Goal: Task Accomplishment & Management: Complete application form

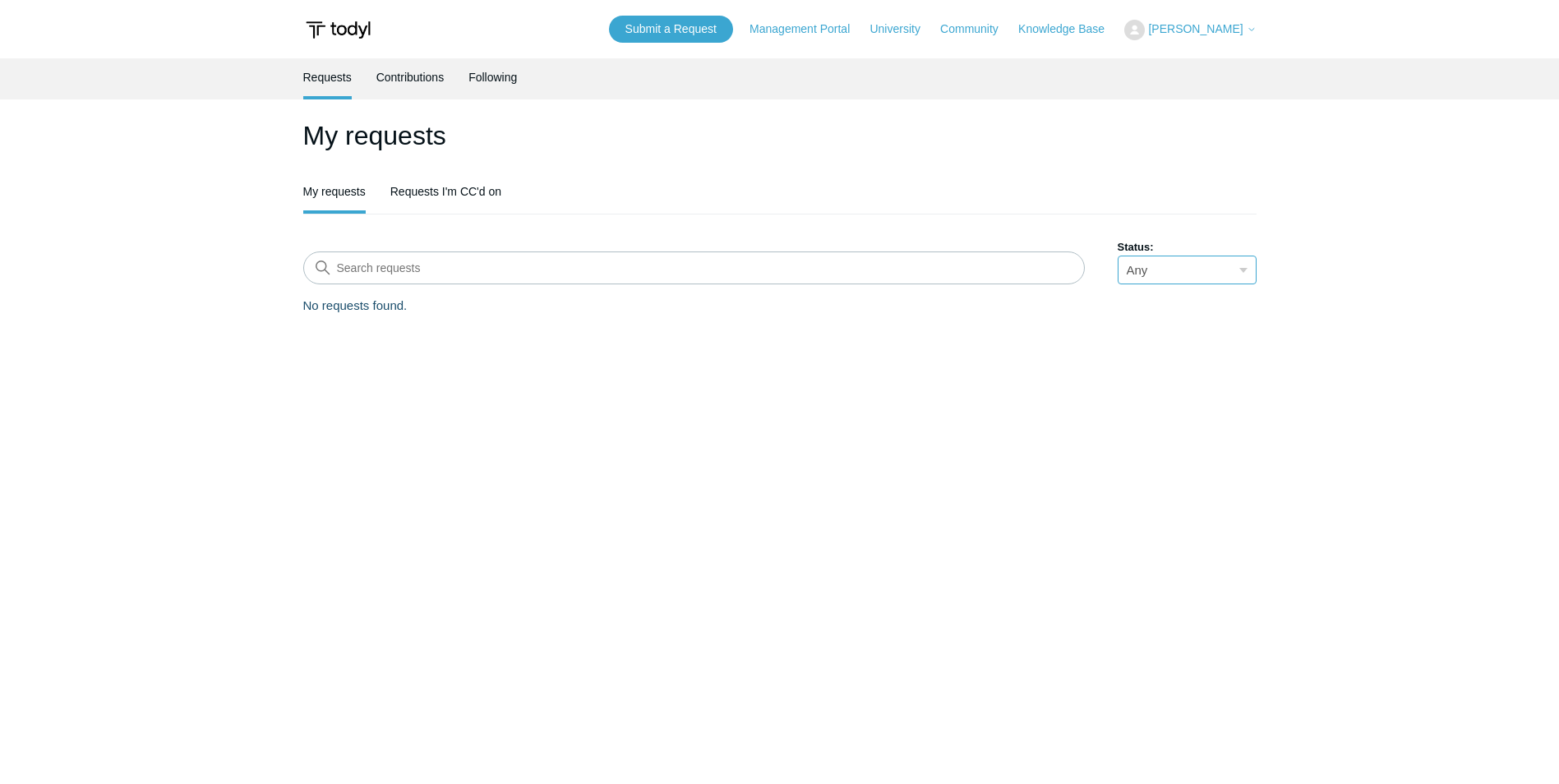
click at [1167, 274] on select "Any Open Awaiting your reply Solved" at bounding box center [1187, 270] width 139 height 29
click at [460, 251] on input "Search requests" at bounding box center [694, 268] width 782 height 33
click at [419, 73] on link "Contributions" at bounding box center [410, 75] width 68 height 35
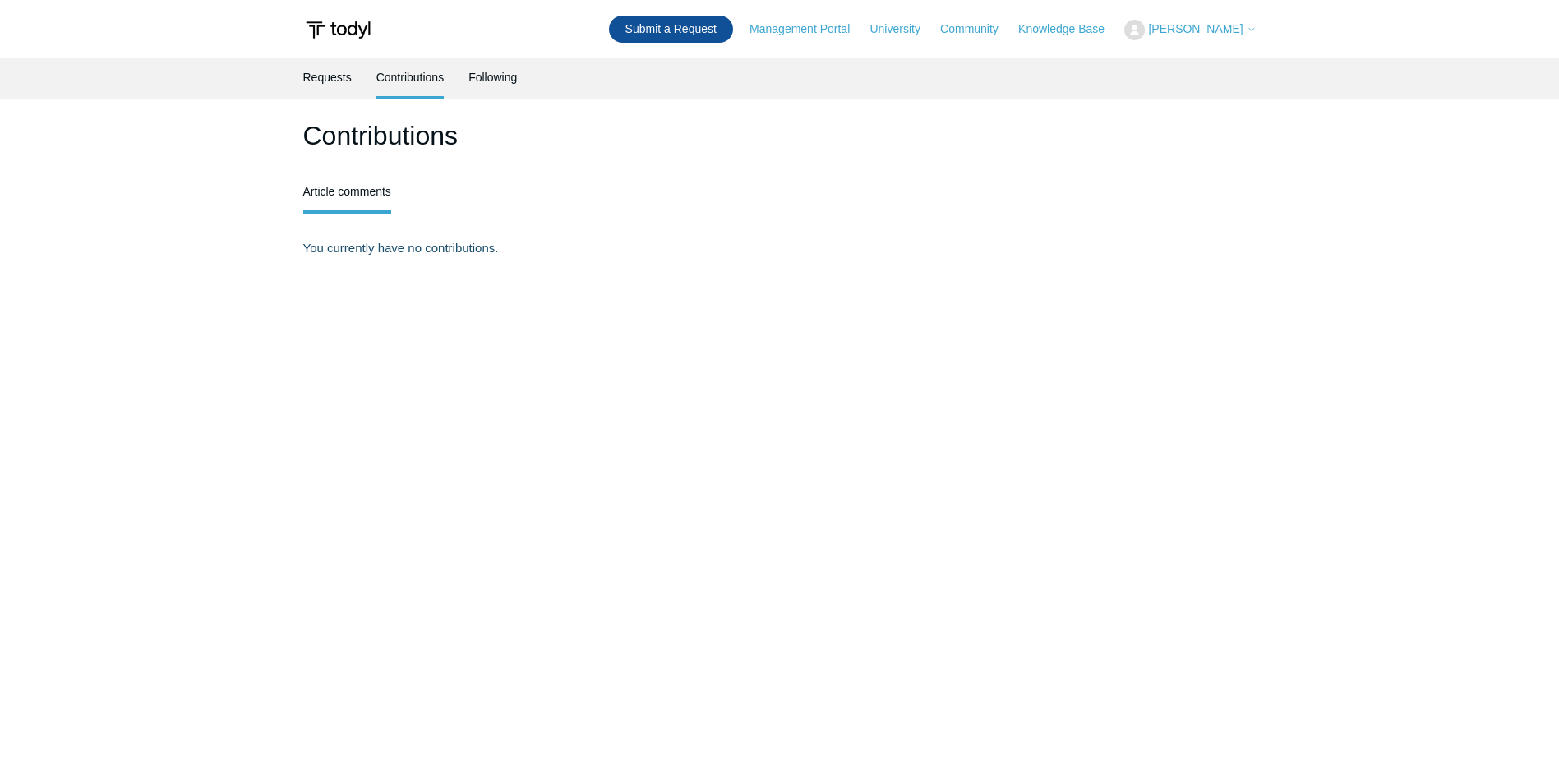
click at [678, 28] on link "Submit a Request" at bounding box center [672, 29] width 125 height 27
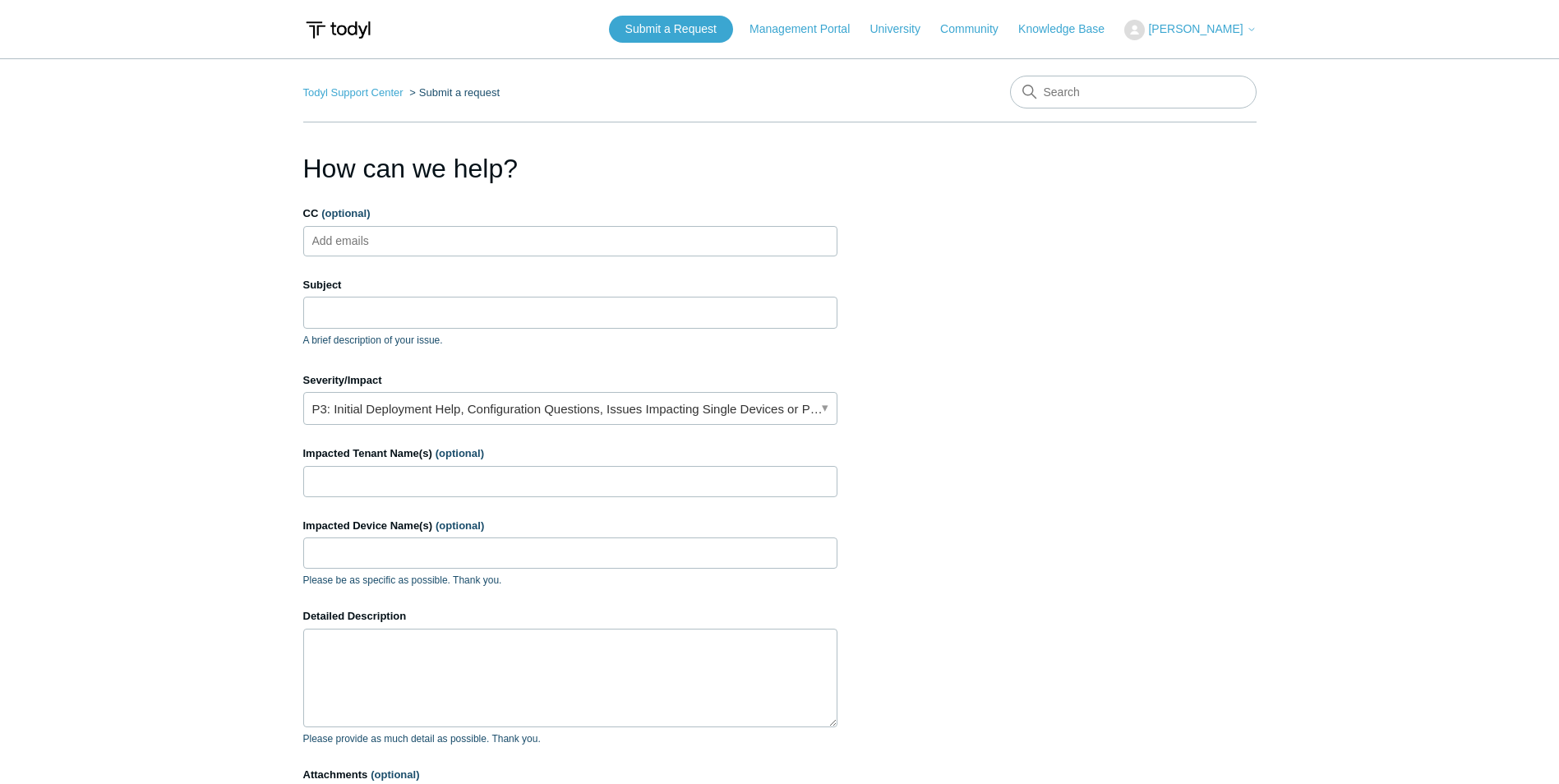
click at [408, 236] on ul "Add emails" at bounding box center [570, 241] width 535 height 31
type input "j"
click at [429, 314] on input "Subject" at bounding box center [570, 312] width 535 height 32
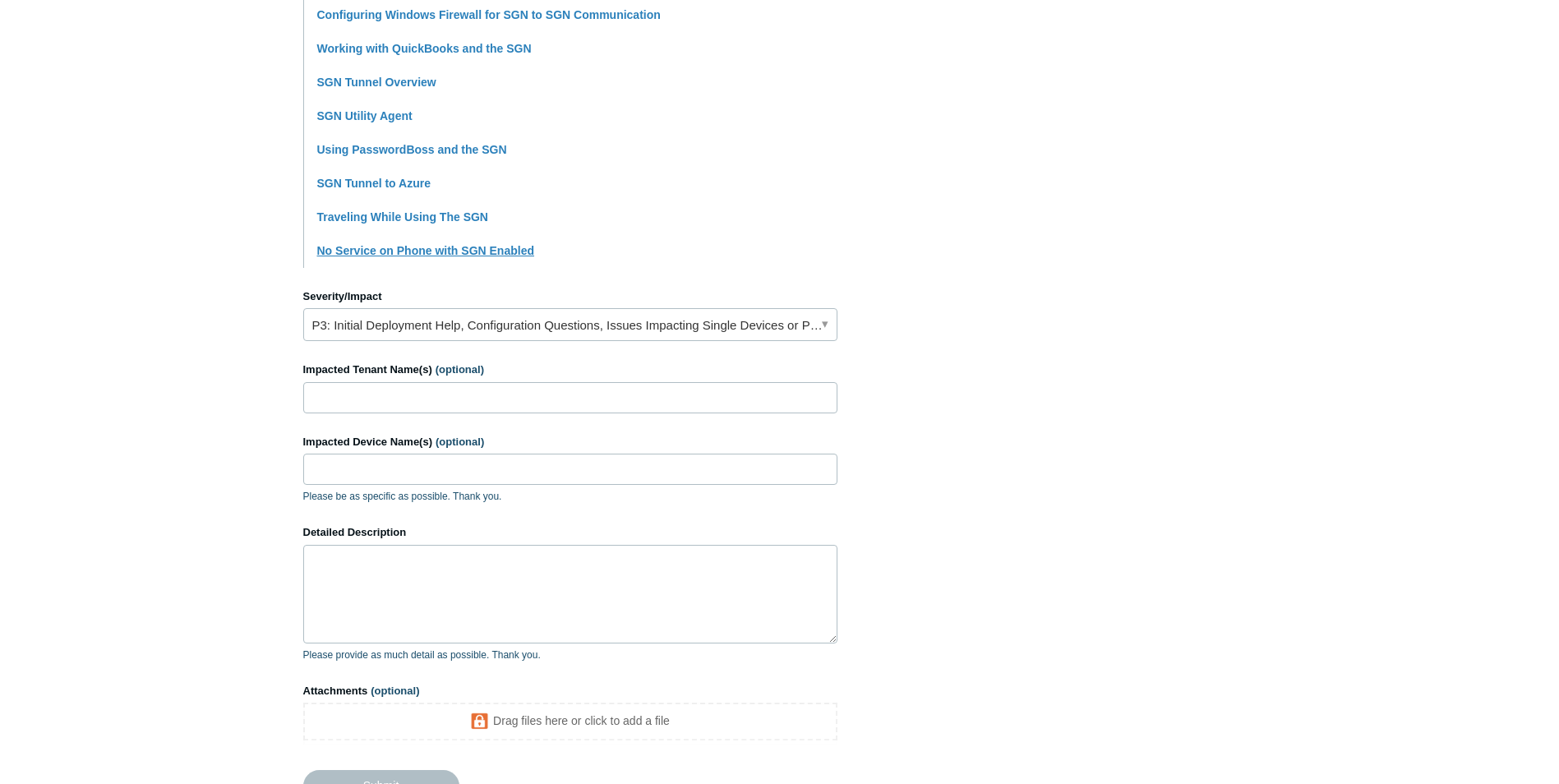
scroll to position [493, 0]
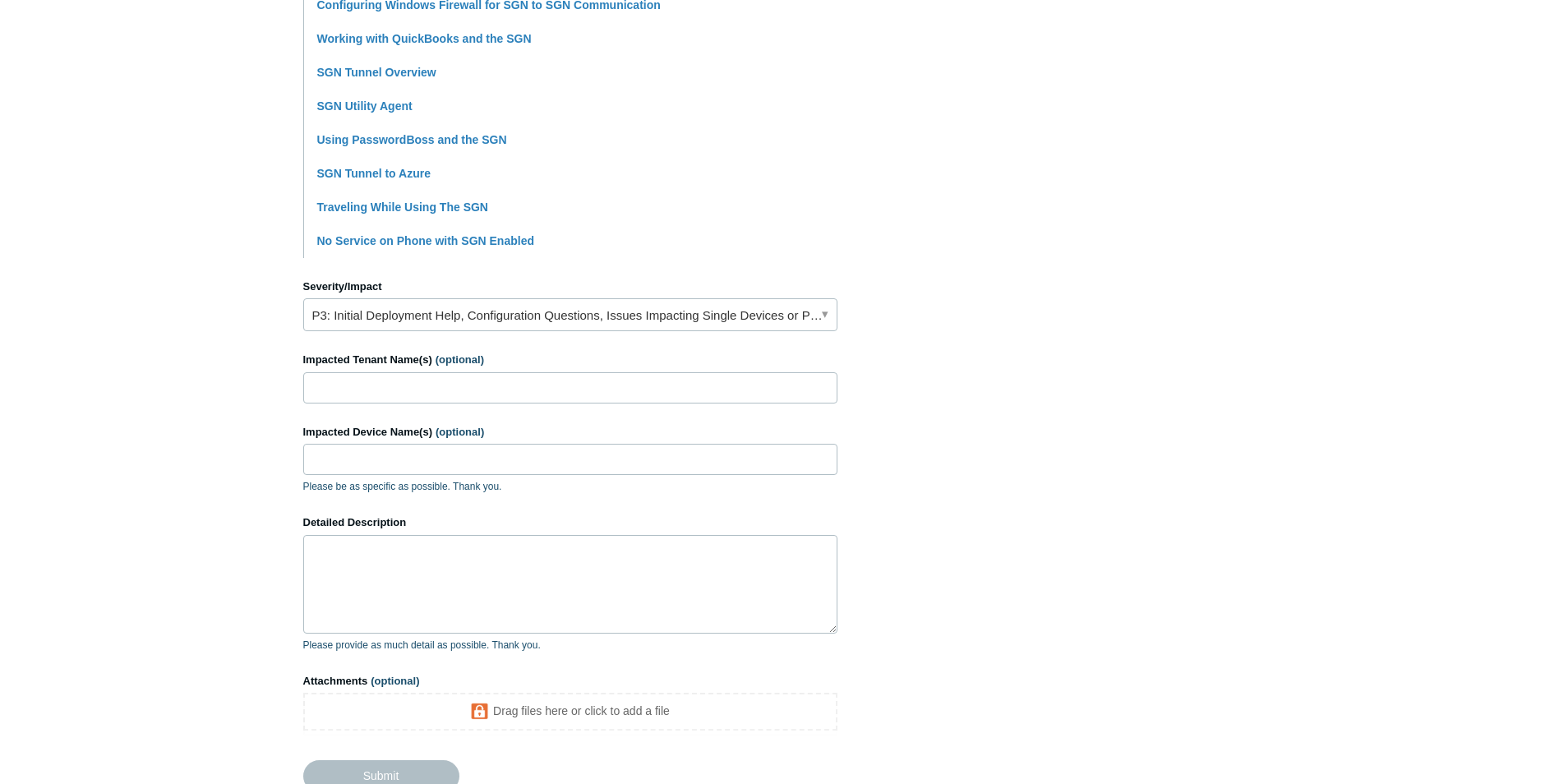
type input "SGN will not register"
click at [374, 393] on input "Impacted Tenant Name(s) (optional)" at bounding box center [570, 388] width 535 height 32
click at [453, 464] on input "Impacted Device Name(s) (optional)" at bounding box center [570, 460] width 535 height 32
paste input "4200-TH-SFC06"
type input "4200-TH-SFC06"
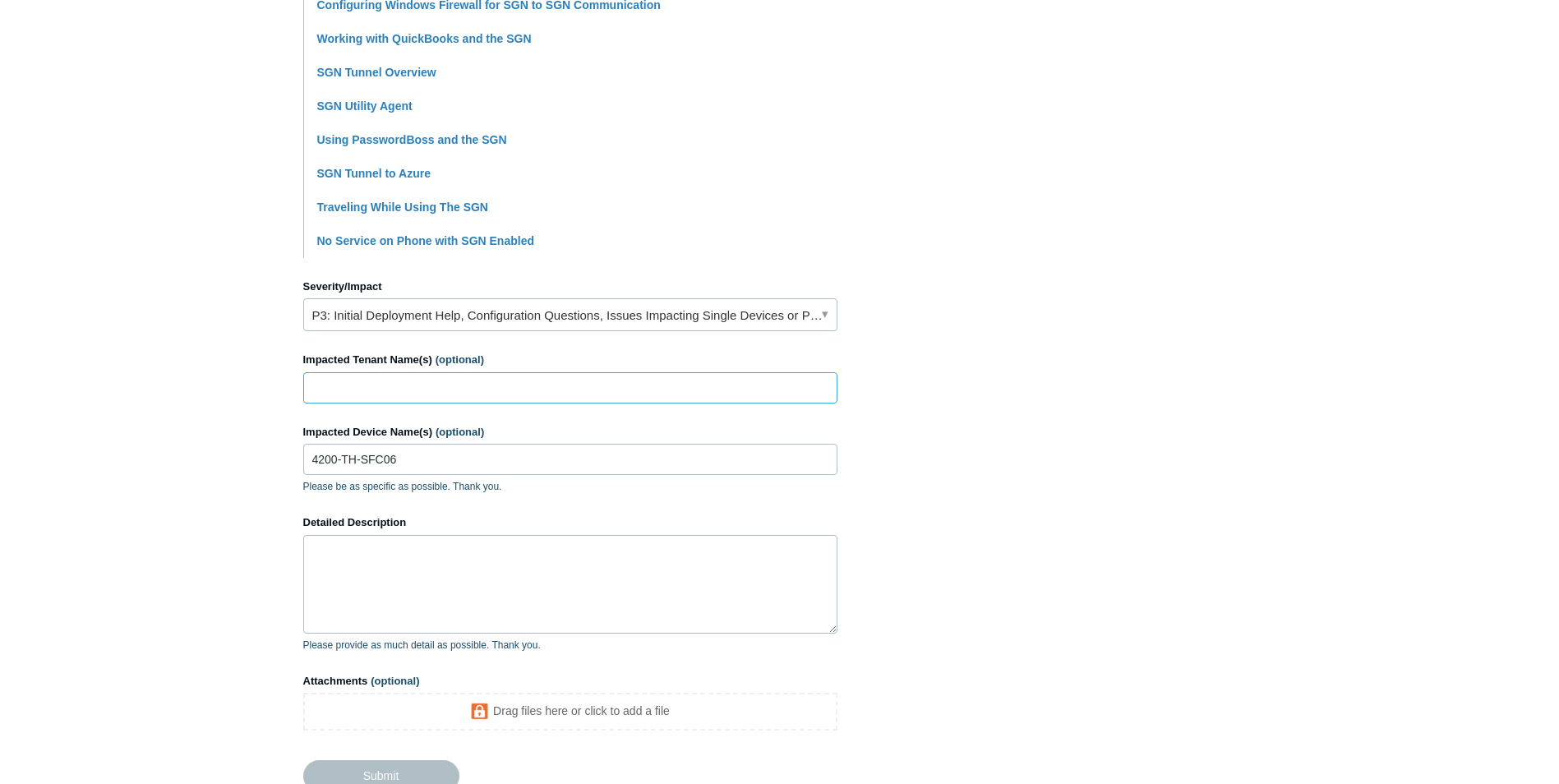
click at [418, 392] on input "Impacted Tenant Name(s) (optional)" at bounding box center [570, 388] width 535 height 32
paste input "Dakotah.Kimbrough Edit"
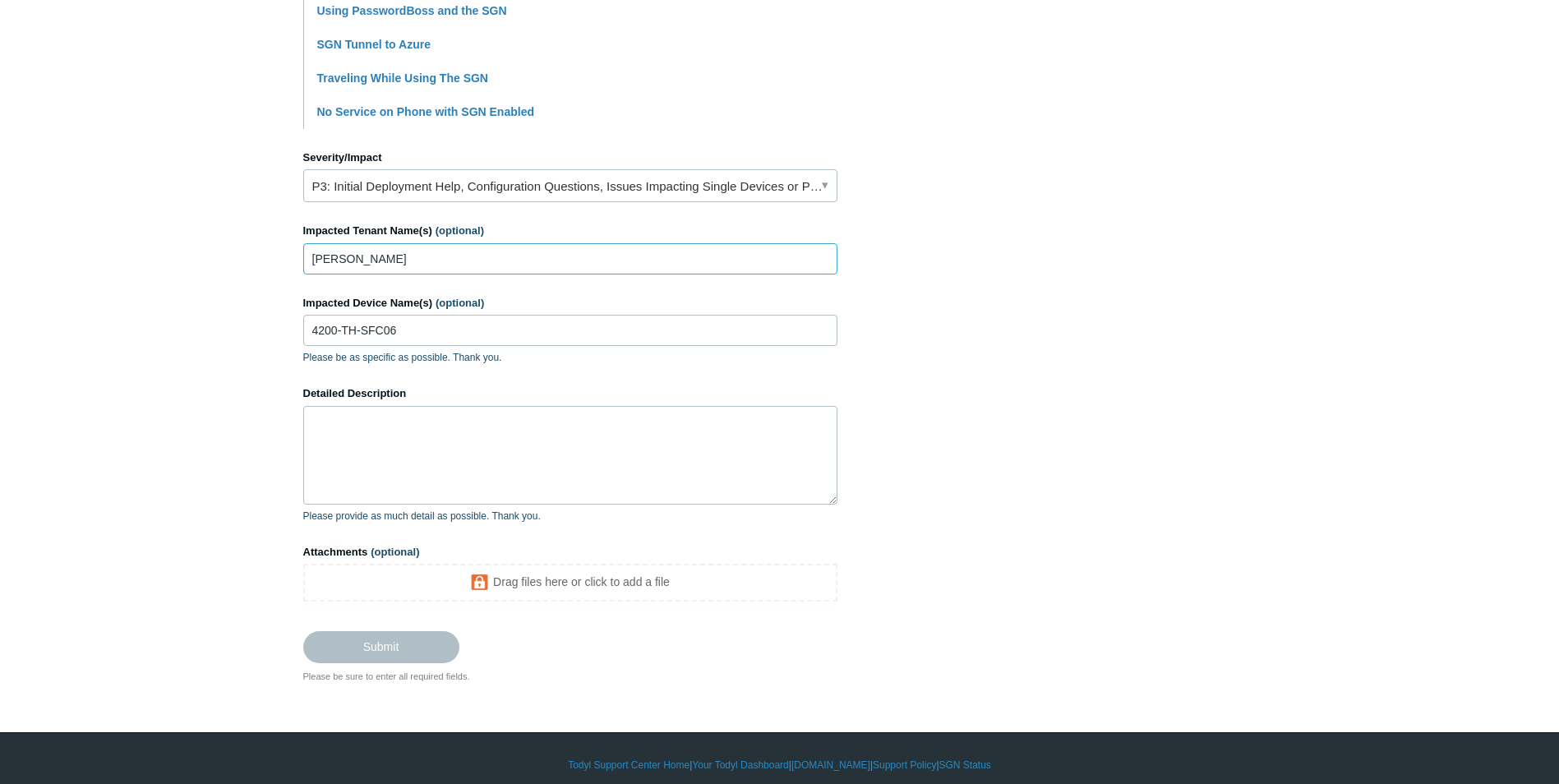
scroll to position [635, 0]
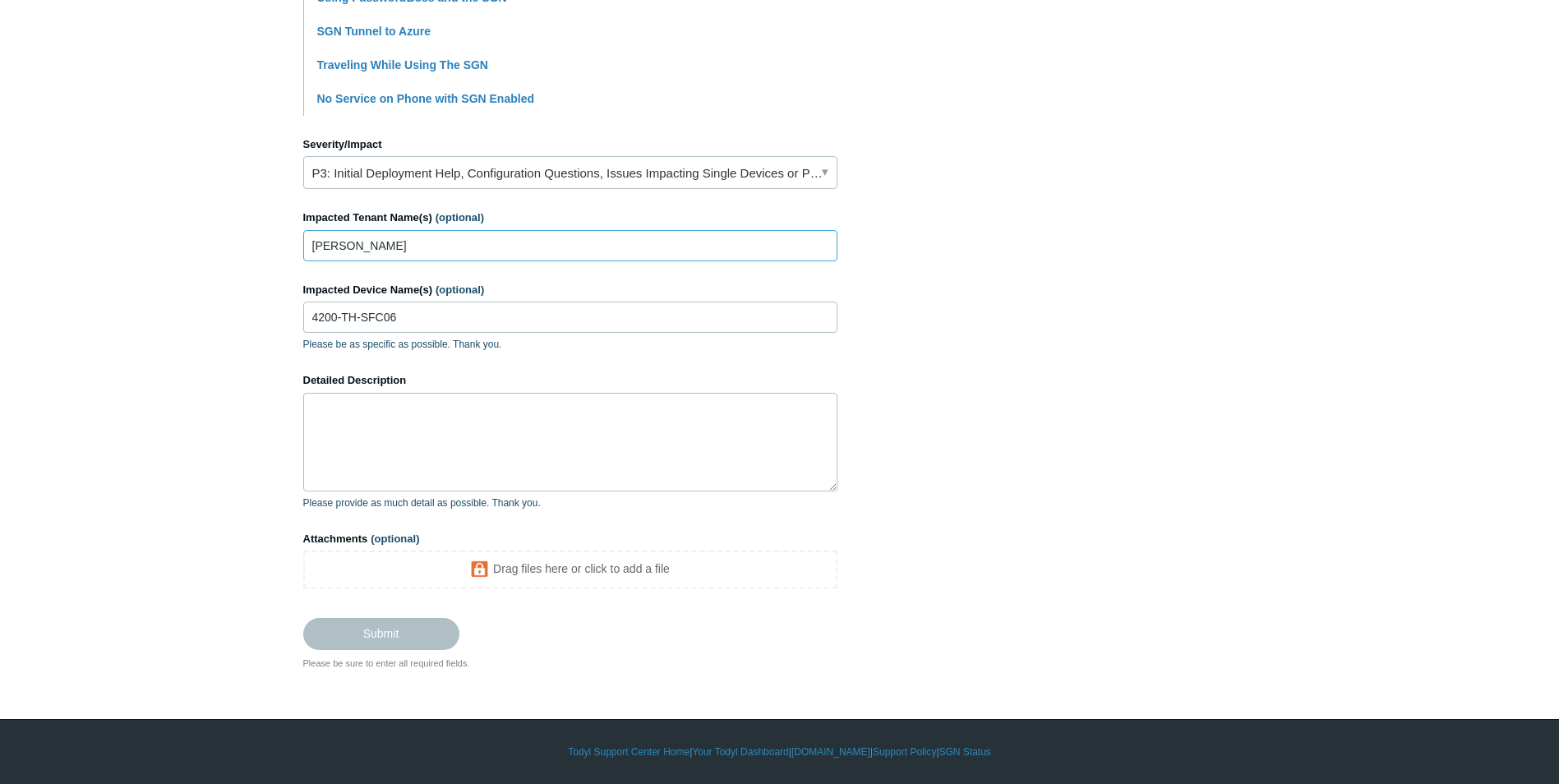
type input "[PERSON_NAME]"
click at [455, 423] on textarea "Detailed Description" at bounding box center [570, 441] width 535 height 99
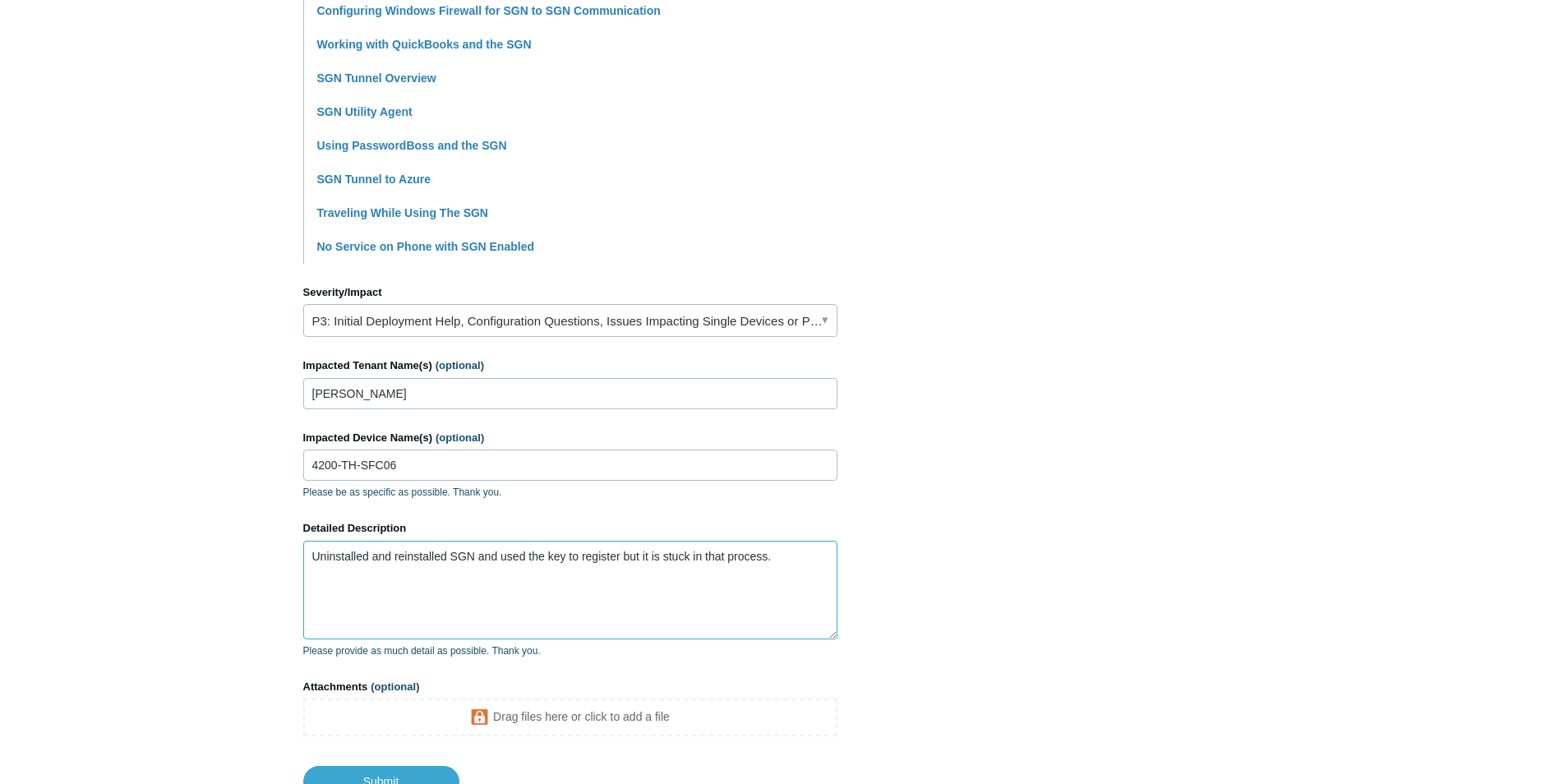
scroll to position [616, 0]
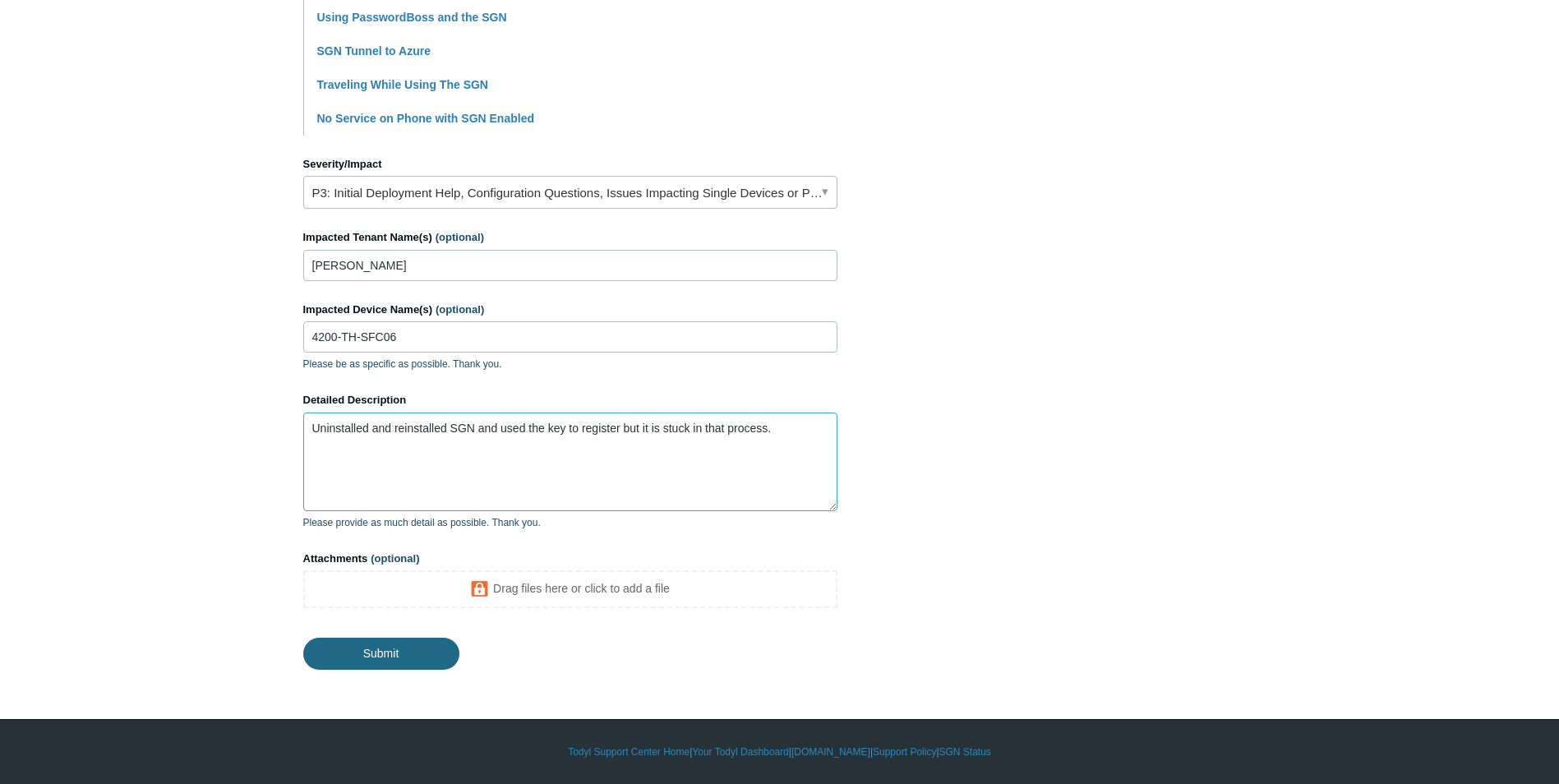
type textarea "Uninstalled and reinstalled SGN and used the key to register but it is stuck in…"
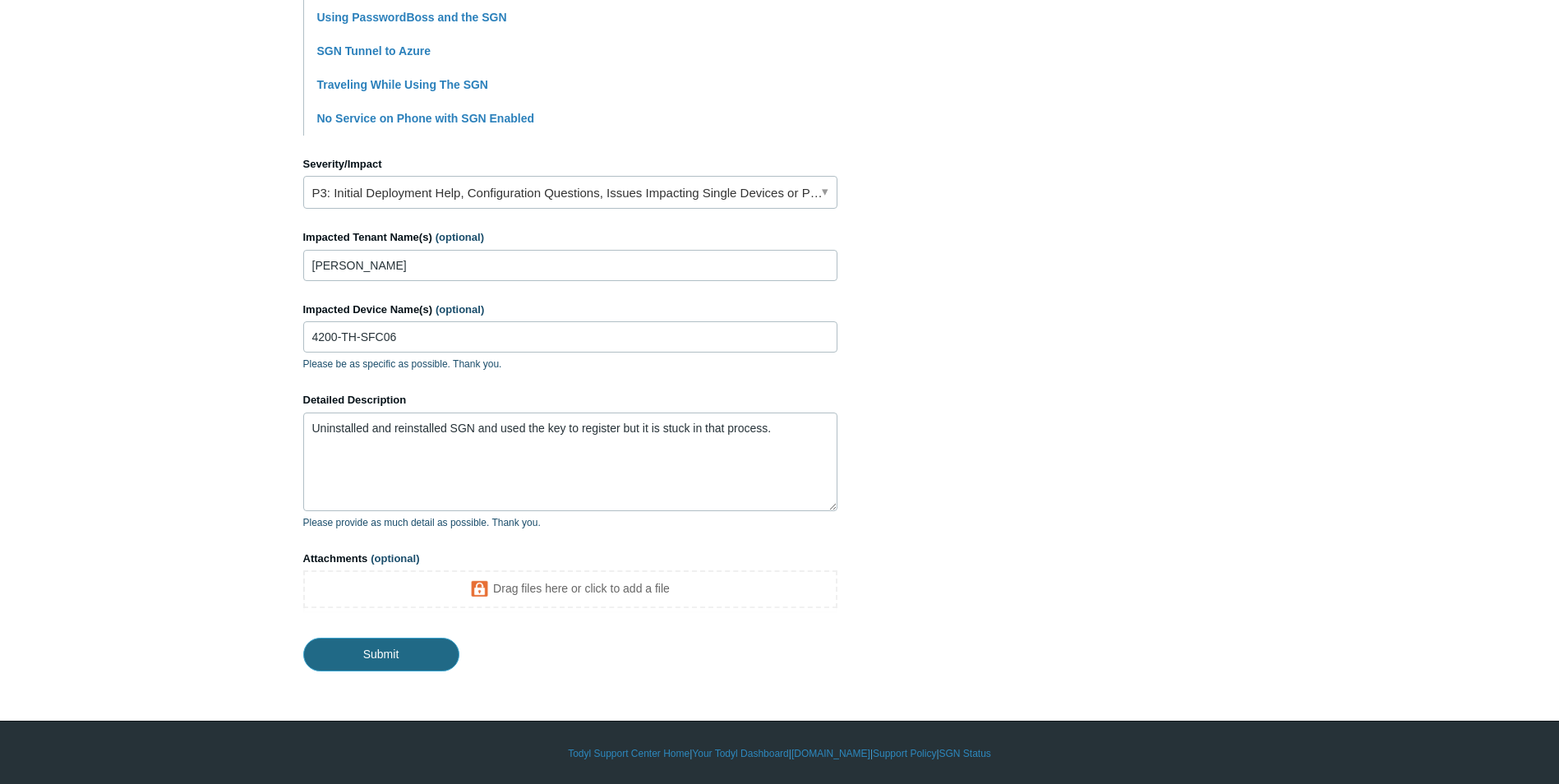
click at [382, 651] on input "Submit" at bounding box center [381, 654] width 156 height 33
